Goal: Go to known website: Go to known website

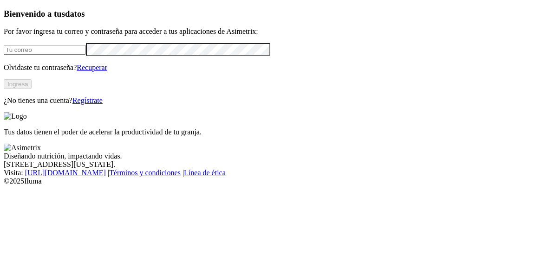
type input "viviana.henao@opav.co"
click at [32, 89] on button "Ingresa" at bounding box center [18, 84] width 28 height 10
